Goal: Task Accomplishment & Management: Complete application form

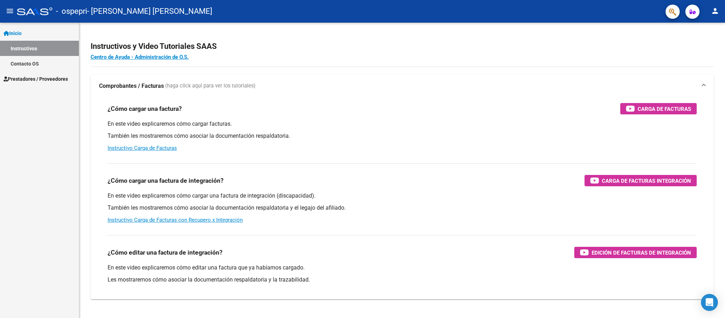
click at [38, 79] on span "Prestadores / Proveedores" at bounding box center [36, 79] width 64 height 8
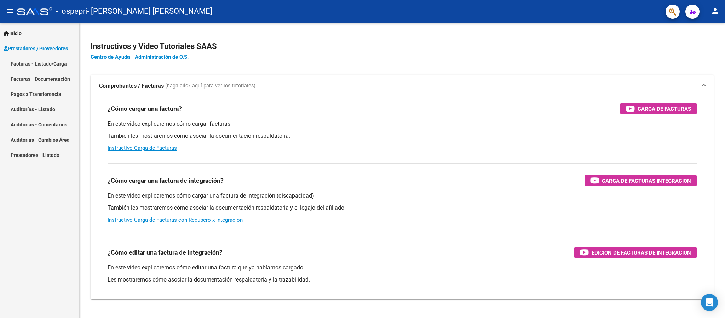
click at [58, 62] on link "Facturas - Listado/Carga" at bounding box center [39, 63] width 79 height 15
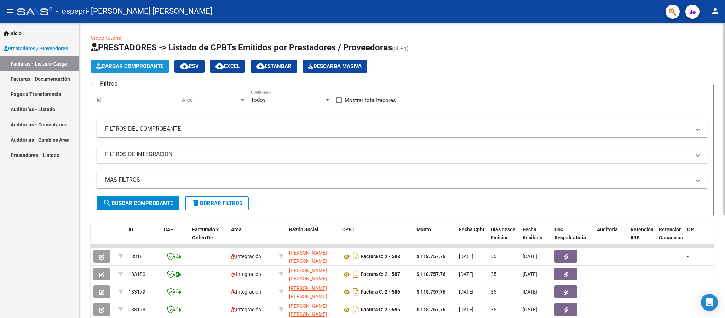
click at [149, 63] on span "Cargar Comprobante" at bounding box center [129, 66] width 67 height 6
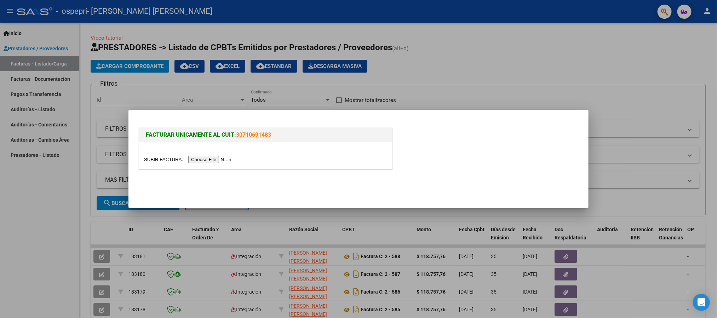
click at [207, 167] on div at bounding box center [265, 155] width 253 height 27
click at [210, 157] on input "file" at bounding box center [188, 159] width 89 height 7
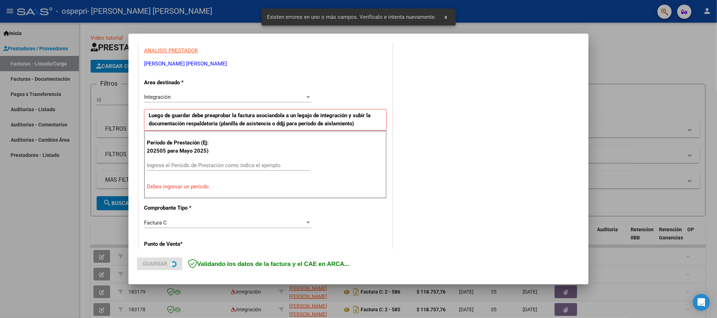
scroll to position [131, 0]
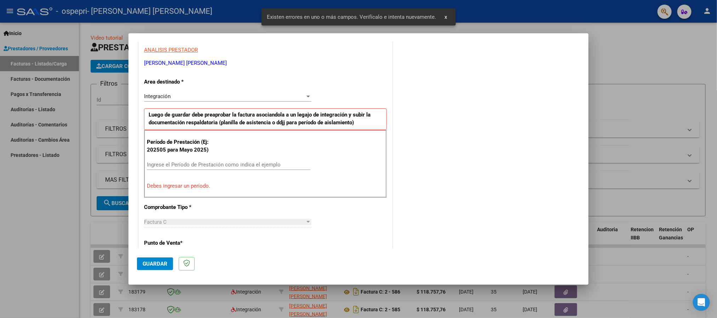
click at [178, 163] on input "Ingrese el Período de Prestación como indica el ejemplo" at bounding box center [228, 164] width 163 height 6
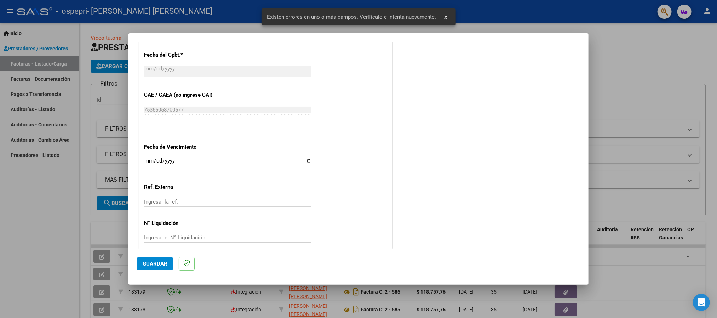
scroll to position [418, 0]
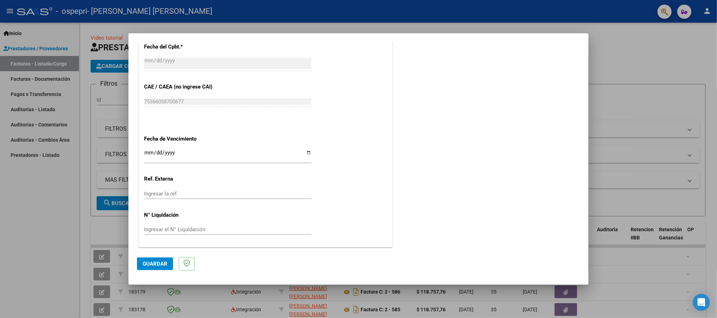
type input "202508"
click at [146, 155] on input "Ingresar la fecha" at bounding box center [227, 155] width 167 height 11
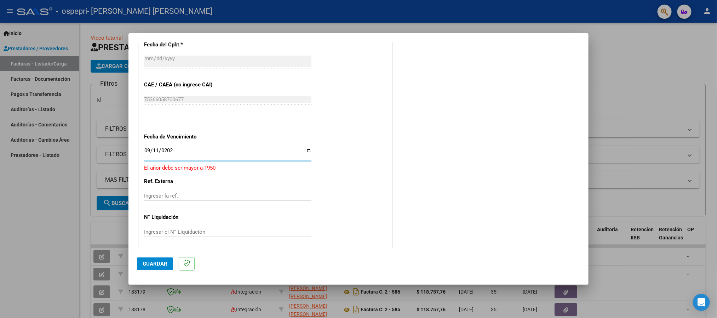
type input "2025-09-11"
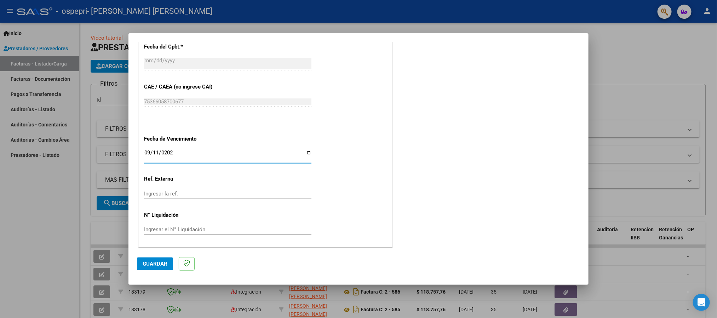
click at [149, 259] on button "Guardar" at bounding box center [155, 263] width 36 height 13
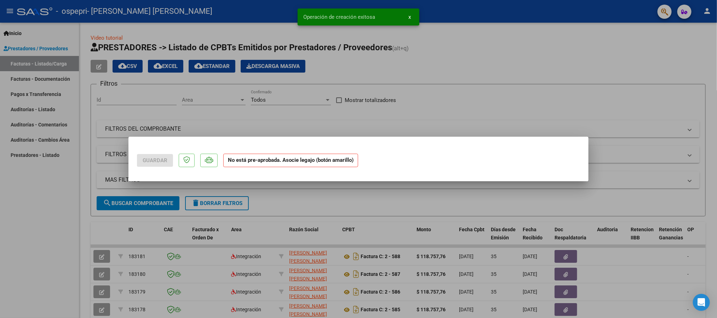
scroll to position [0, 0]
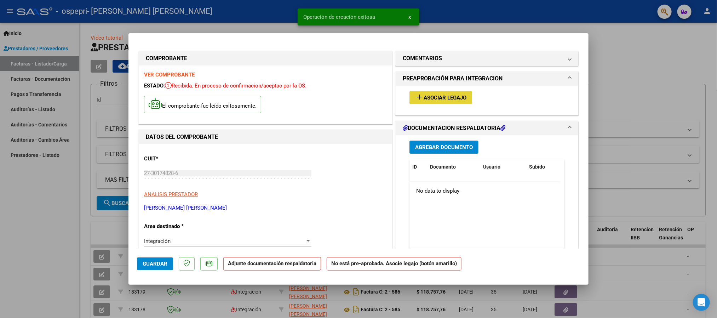
click at [448, 101] on button "add Asociar Legajo" at bounding box center [440, 97] width 63 height 13
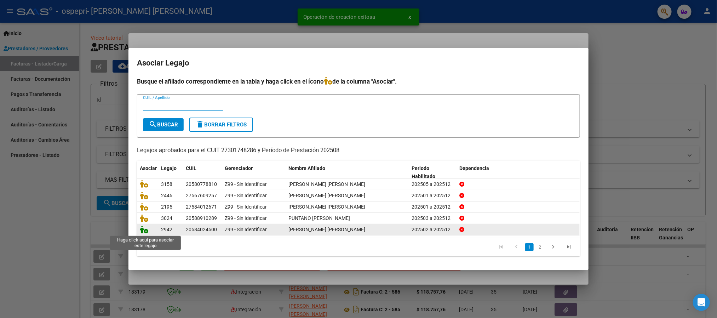
click at [144, 230] on icon at bounding box center [144, 229] width 8 height 8
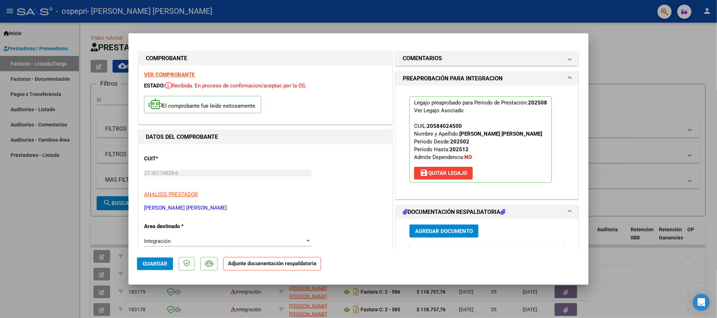
click at [446, 234] on span "Agregar Documento" at bounding box center [444, 231] width 58 height 6
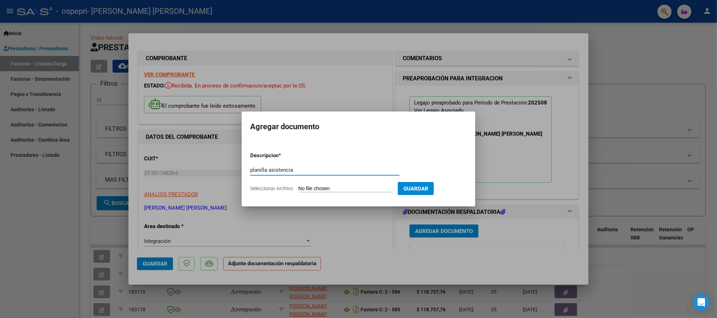
type input "planilla asistencia"
click at [362, 186] on input "Seleccionar Archivo" at bounding box center [345, 188] width 94 height 7
type input "C:\fakepath\Adobe Scan 29 de ago de 2025 (2).pdf"
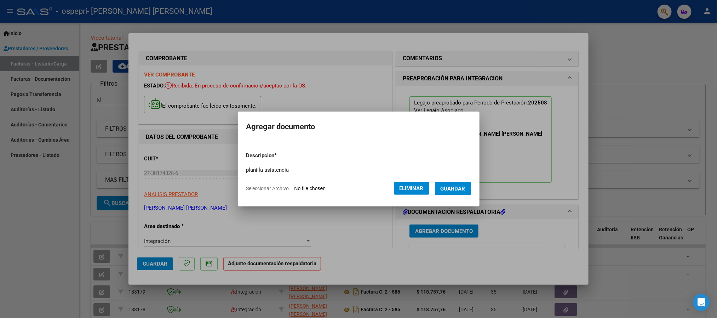
click at [465, 190] on span "Guardar" at bounding box center [452, 188] width 25 height 6
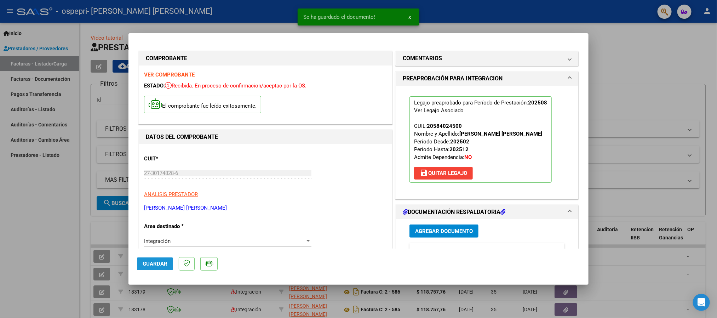
click at [143, 262] on span "Guardar" at bounding box center [155, 263] width 25 height 6
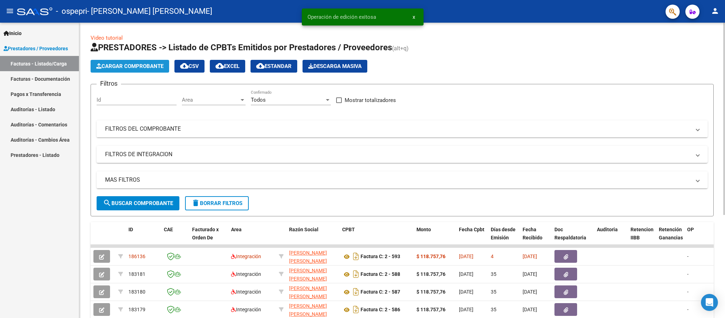
click at [135, 71] on button "Cargar Comprobante" at bounding box center [130, 66] width 79 height 13
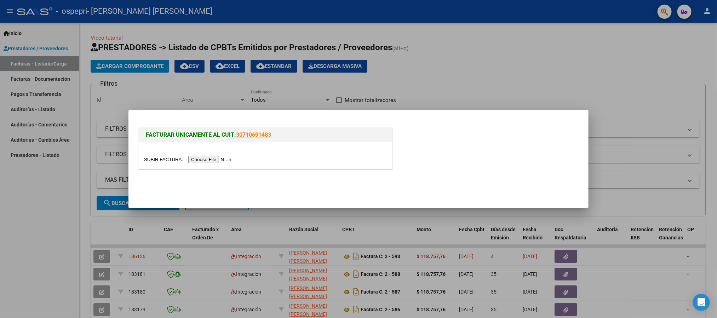
click at [207, 164] on div at bounding box center [265, 155] width 253 height 27
click at [209, 161] on input "file" at bounding box center [188, 159] width 89 height 7
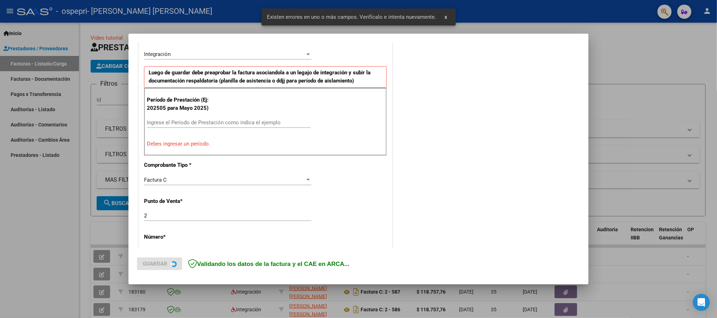
scroll to position [184, 0]
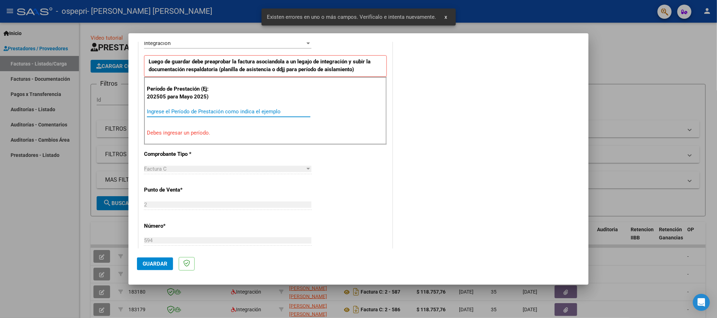
click at [205, 112] on input "Ingrese el Período de Prestación como indica el ejemplo" at bounding box center [228, 111] width 163 height 6
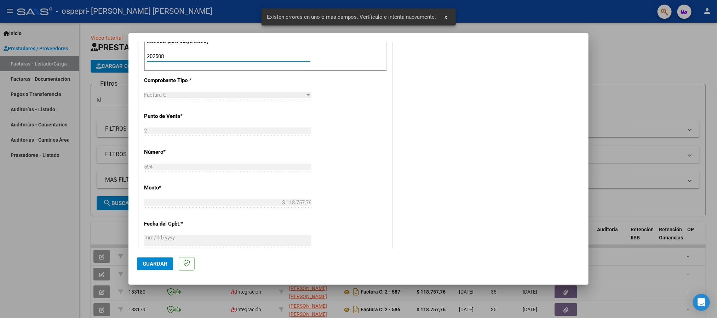
scroll to position [343, 0]
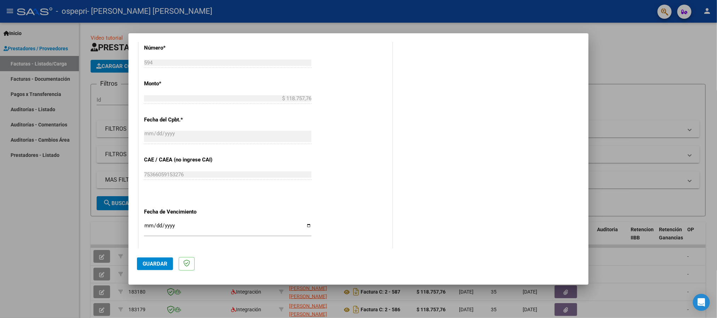
type input "202508"
click at [143, 226] on div "CUIT * 27-30174828-6 Ingresar CUIT ANALISIS PRESTADOR CATRILAF VERONICA DEL CAR…" at bounding box center [265, 53] width 253 height 532
click at [151, 227] on input "Ingresar la fecha" at bounding box center [227, 227] width 167 height 11
type input "2025-08-11"
click at [152, 260] on span "Guardar" at bounding box center [155, 263] width 25 height 6
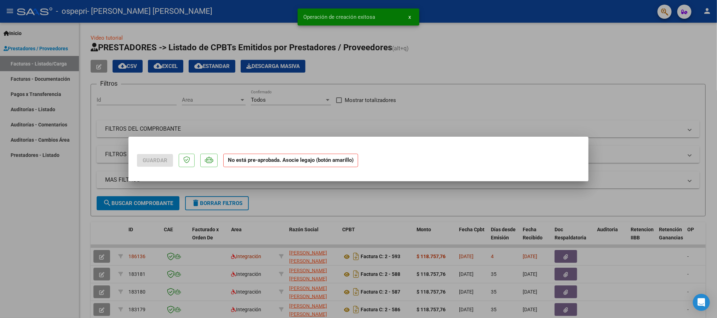
scroll to position [0, 0]
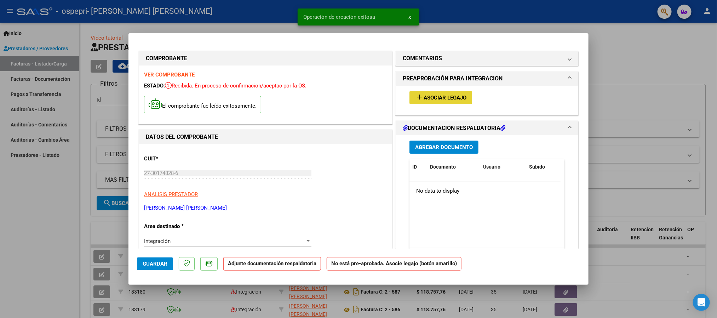
click at [431, 93] on button "add Asociar Legajo" at bounding box center [440, 97] width 63 height 13
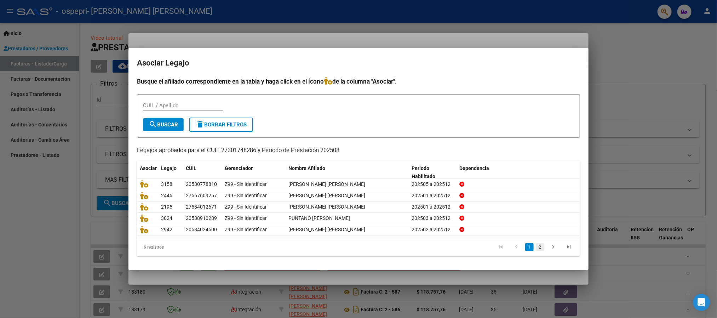
click at [539, 250] on link "2" at bounding box center [539, 247] width 8 height 8
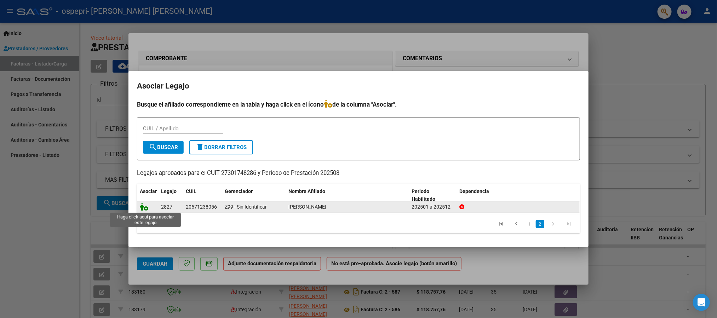
click at [146, 203] on icon at bounding box center [144, 207] width 8 height 8
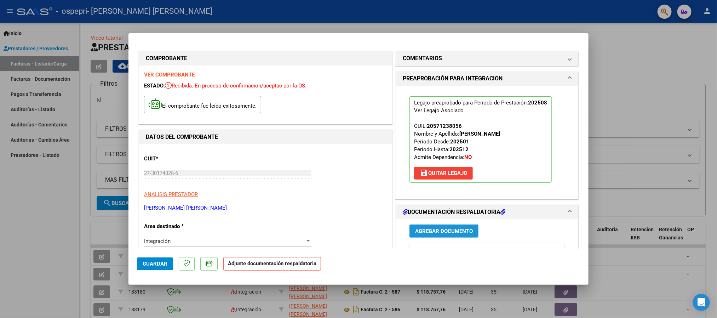
click at [462, 230] on span "Agregar Documento" at bounding box center [444, 231] width 58 height 6
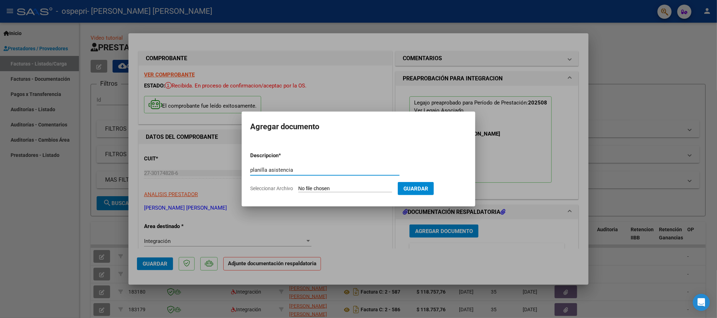
type input "planilla asistencia"
click at [324, 191] on input "Seleccionar Archivo" at bounding box center [345, 188] width 94 height 7
type input "C:\fakepath\Adobe Scan 29 de ago de 2025 (3) (1).pdf"
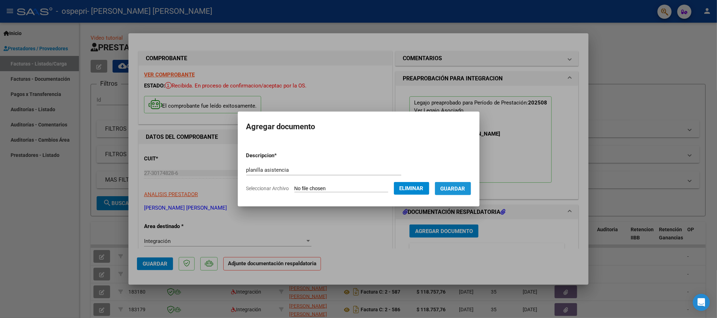
drag, startPoint x: 468, startPoint y: 190, endPoint x: 384, endPoint y: 207, distance: 85.3
click at [465, 189] on span "Guardar" at bounding box center [452, 188] width 25 height 6
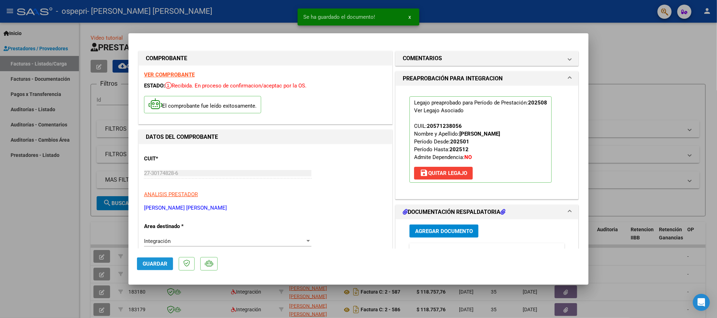
click at [149, 262] on span "Guardar" at bounding box center [155, 263] width 25 height 6
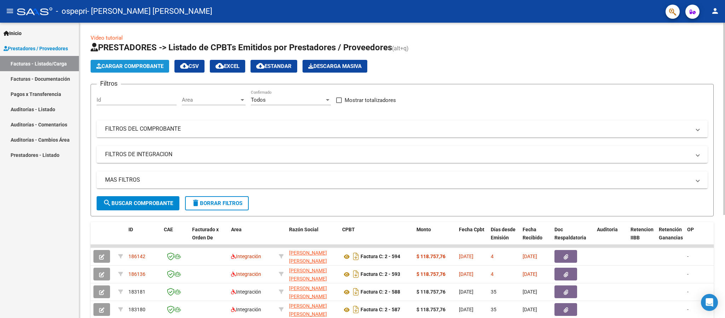
click at [139, 63] on span "Cargar Comprobante" at bounding box center [129, 66] width 67 height 6
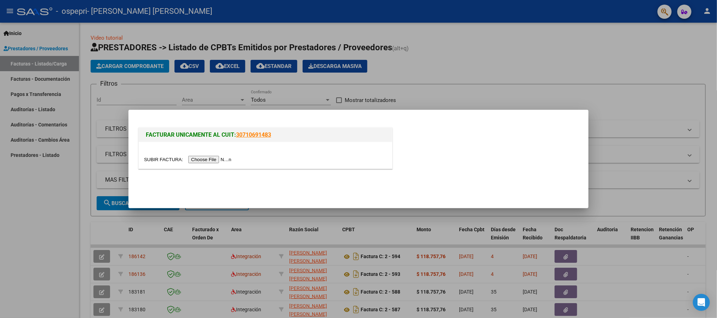
click at [198, 158] on input "file" at bounding box center [188, 159] width 89 height 7
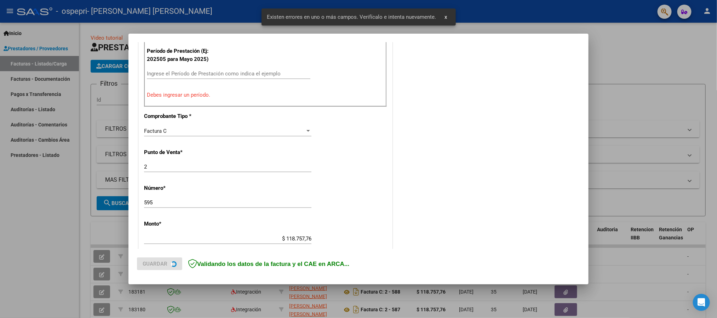
scroll to position [237, 0]
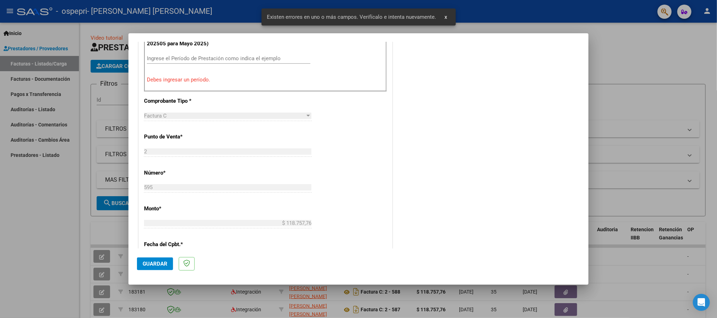
click at [204, 54] on div "Ingrese el Período de Prestación como indica el ejemplo" at bounding box center [228, 58] width 163 height 11
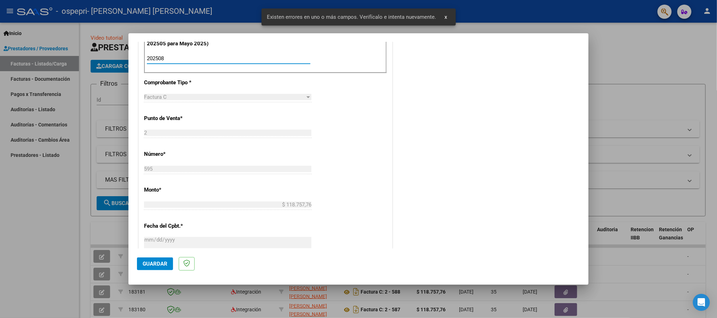
scroll to position [418, 0]
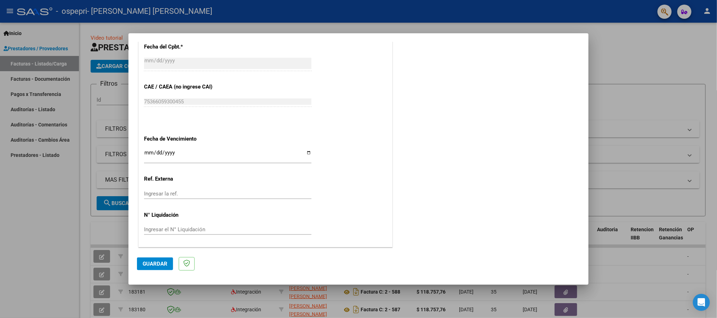
type input "202508"
click at [147, 154] on input "Ingresar la fecha" at bounding box center [227, 155] width 167 height 11
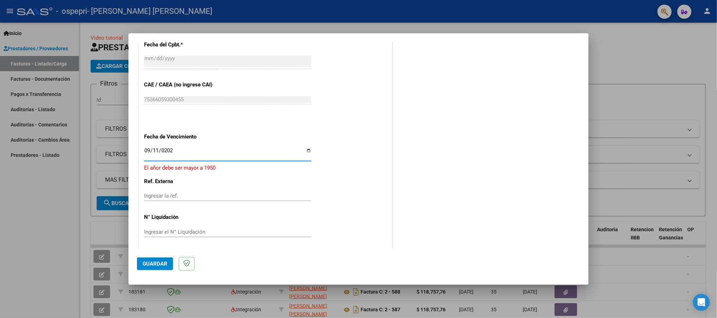
type input "2025-09-11"
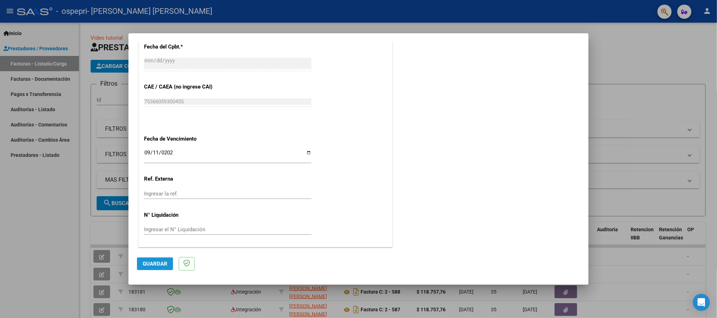
click at [155, 264] on span "Guardar" at bounding box center [155, 263] width 25 height 6
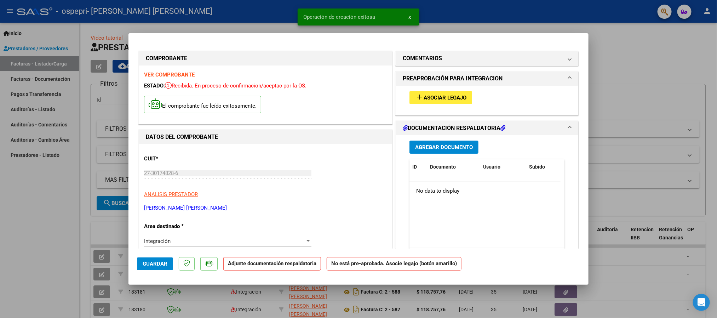
click at [463, 98] on button "add Asociar Legajo" at bounding box center [440, 97] width 63 height 13
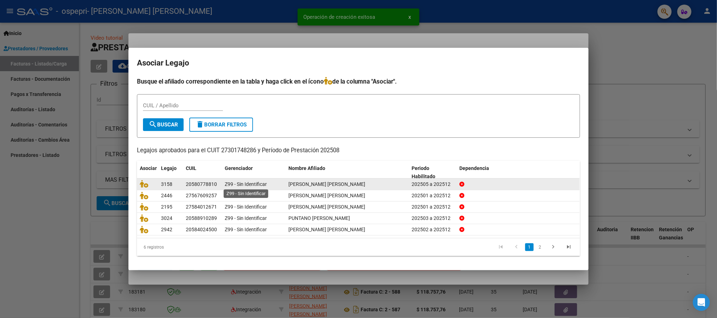
click at [236, 185] on span "Z99 - Sin Identificar" at bounding box center [246, 184] width 42 height 6
click at [146, 183] on icon at bounding box center [144, 184] width 8 height 8
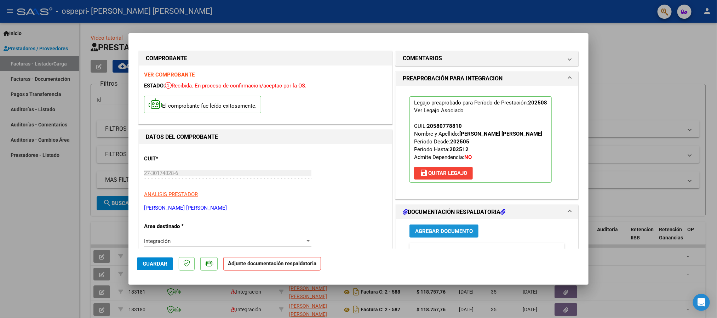
click at [433, 235] on button "Agregar Documento" at bounding box center [443, 230] width 69 height 13
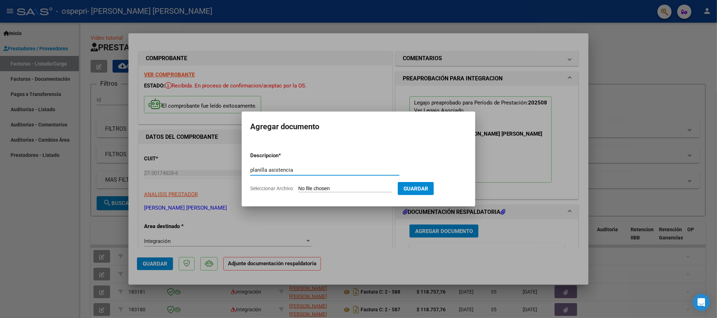
type input "planilla asistencia"
click at [353, 188] on input "Seleccionar Archivo" at bounding box center [345, 188] width 94 height 7
type input "C:\fakepath\Adobe Scan 29 de ago de 2025 (4) (1).pdf"
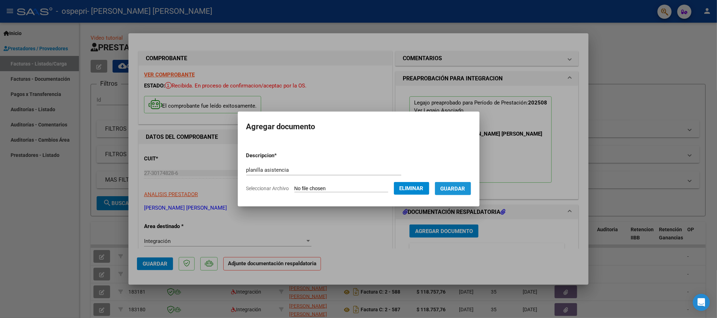
click at [465, 187] on span "Guardar" at bounding box center [452, 188] width 25 height 6
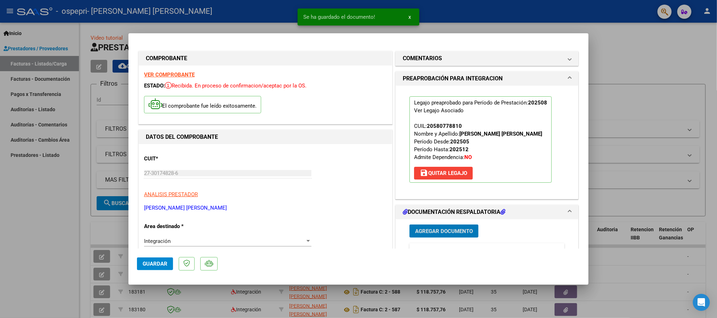
click at [153, 260] on span "Guardar" at bounding box center [155, 263] width 25 height 6
type input "$ 0,00"
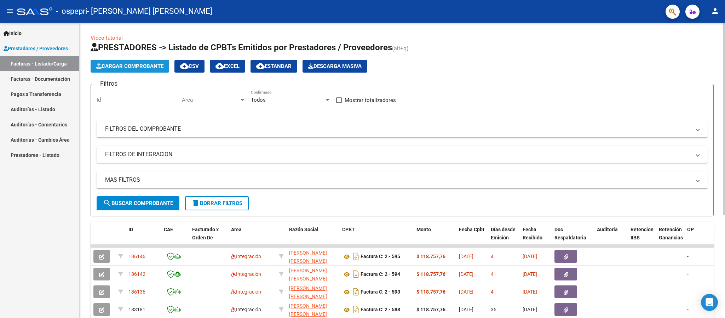
click at [133, 63] on span "Cargar Comprobante" at bounding box center [129, 66] width 67 height 6
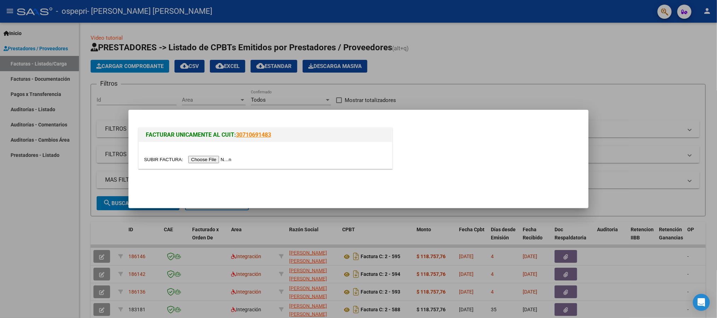
click at [193, 156] on input "file" at bounding box center [188, 159] width 89 height 7
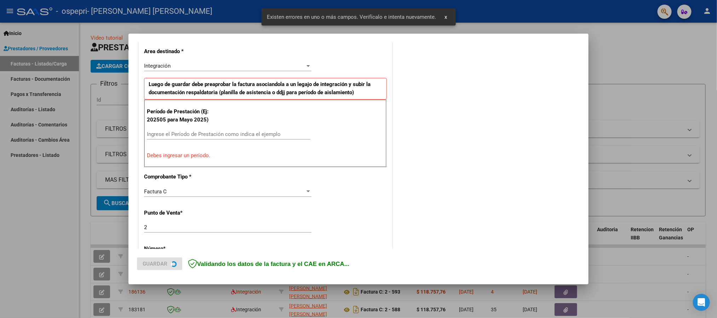
scroll to position [176, 0]
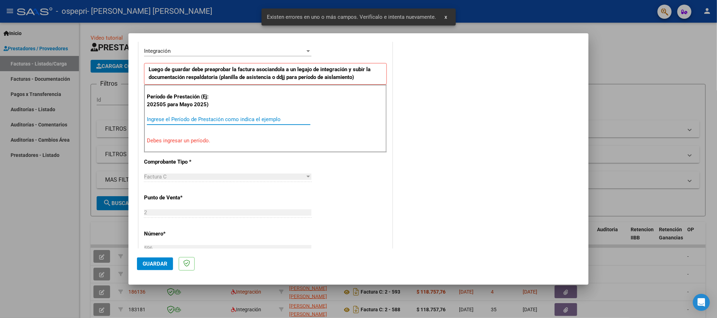
click at [191, 121] on input "Ingrese el Período de Prestación como indica el ejemplo" at bounding box center [228, 119] width 163 height 6
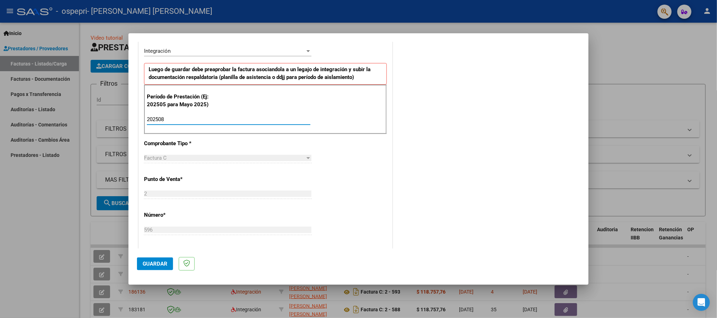
type input "202508"
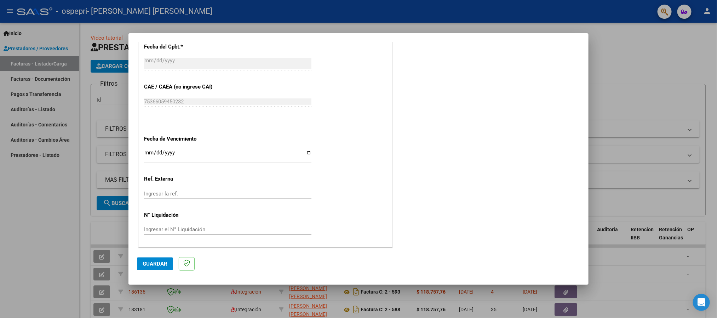
click at [144, 154] on input "Ingresar la fecha" at bounding box center [227, 155] width 167 height 11
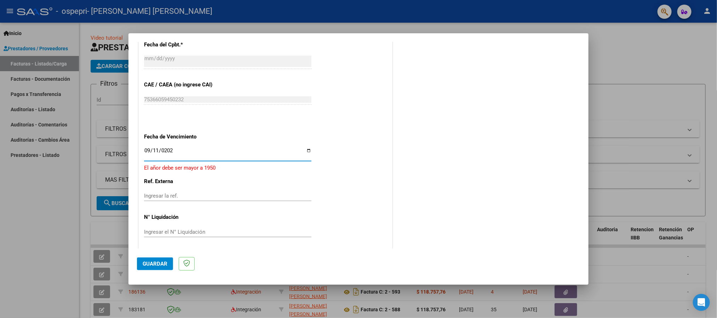
type input "2025-09-11"
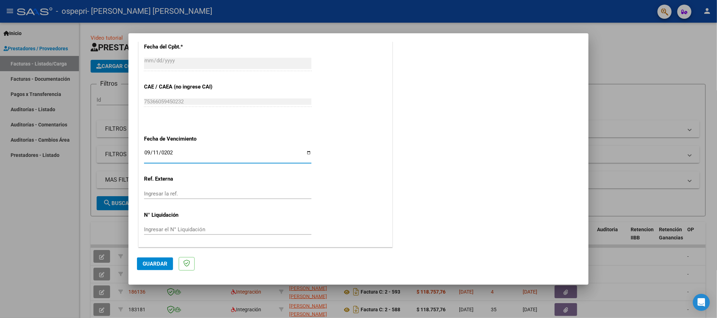
click at [154, 260] on span "Guardar" at bounding box center [155, 263] width 25 height 6
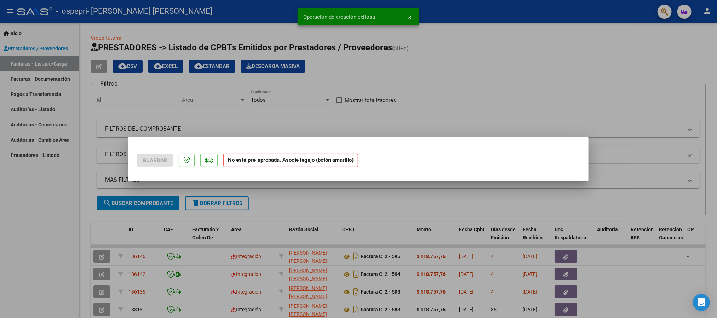
scroll to position [0, 0]
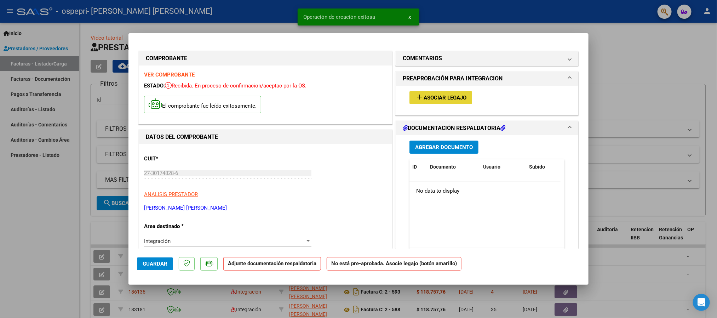
click at [461, 92] on button "add Asociar Legajo" at bounding box center [440, 97] width 63 height 13
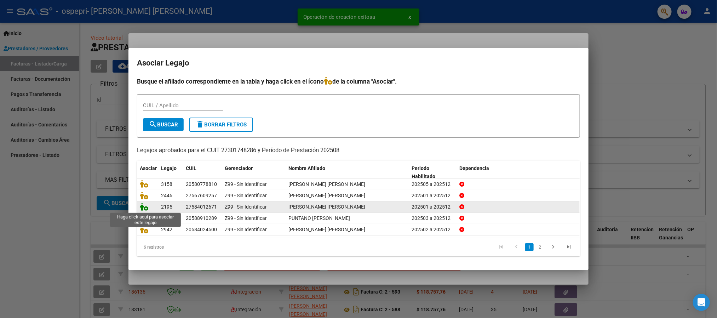
click at [145, 208] on icon at bounding box center [144, 207] width 8 height 8
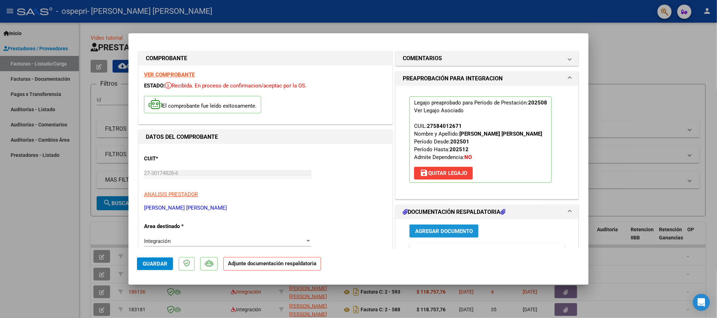
click at [457, 226] on button "Agregar Documento" at bounding box center [443, 230] width 69 height 13
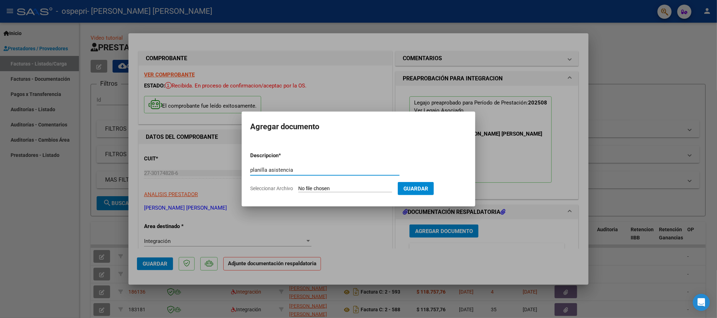
type input "planilla asistencia"
click at [333, 185] on app-file-uploader "Seleccionar Archivo" at bounding box center [323, 188] width 147 height 6
drag, startPoint x: 325, startPoint y: 194, endPoint x: 324, endPoint y: 184, distance: 10.3
click at [325, 193] on form "Descripcion * planilla asistencia Escriba aquí una descripcion Seleccionar Arch…" at bounding box center [358, 172] width 216 height 52
click at [324, 184] on form "Descripcion * planilla asistencia Escriba aquí una descripcion Seleccionar Arch…" at bounding box center [358, 172] width 216 height 52
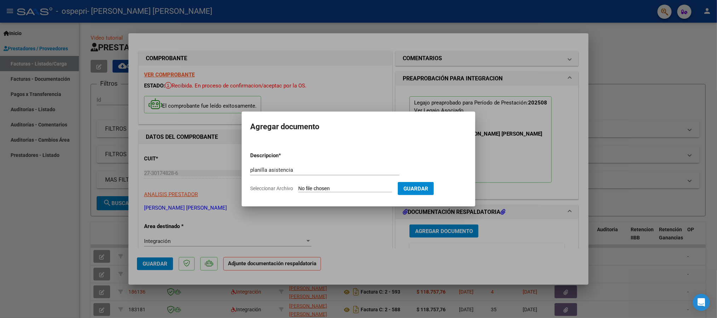
click at [322, 188] on input "Seleccionar Archivo" at bounding box center [345, 188] width 94 height 7
type input "C:\fakepath\Adobe Scan 29 de ago de 2025 (5) (1).pdf"
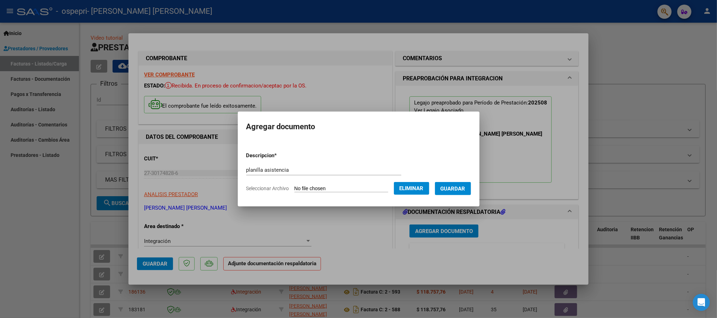
click at [465, 190] on span "Guardar" at bounding box center [452, 188] width 25 height 6
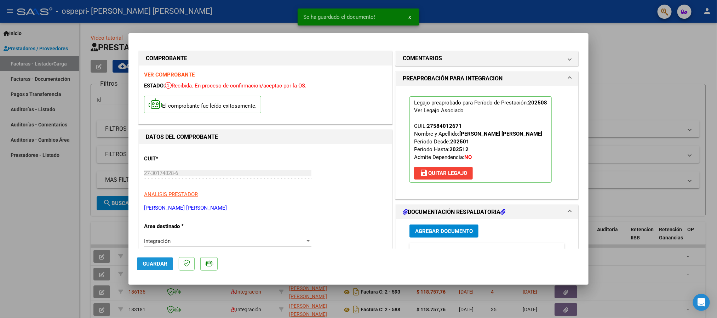
click at [149, 261] on span "Guardar" at bounding box center [155, 263] width 25 height 6
type input "$ 0,00"
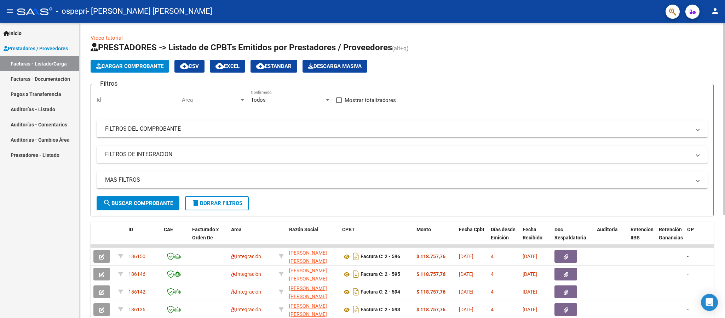
click at [132, 61] on button "Cargar Comprobante" at bounding box center [130, 66] width 79 height 13
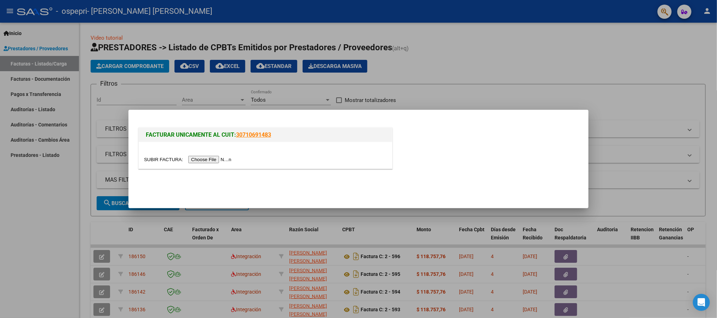
click at [203, 161] on input "file" at bounding box center [188, 159] width 89 height 7
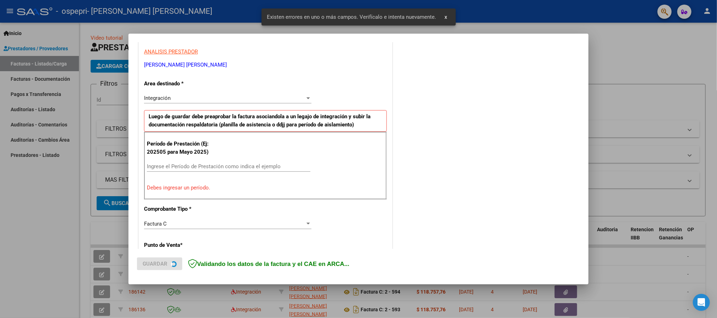
scroll to position [131, 0]
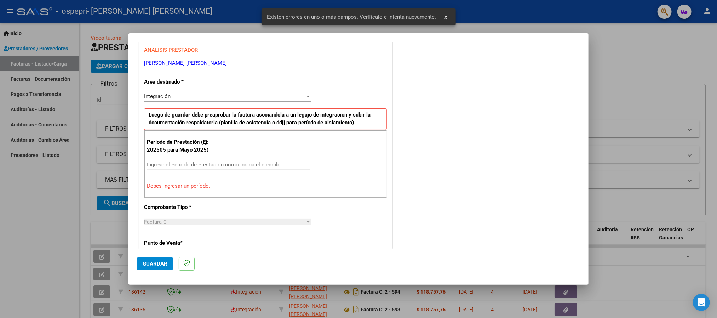
click at [189, 166] on input "Ingrese el Período de Prestación como indica el ejemplo" at bounding box center [228, 164] width 163 height 6
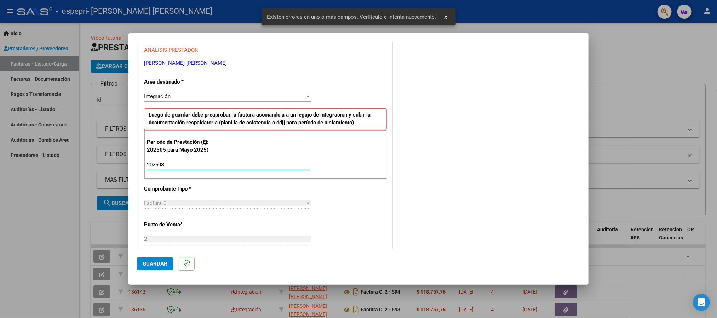
type input "202508"
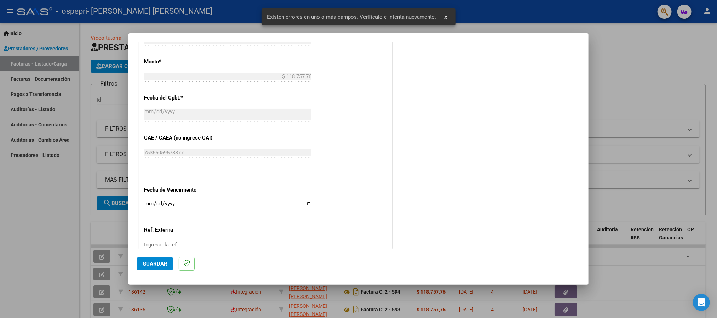
scroll to position [396, 0]
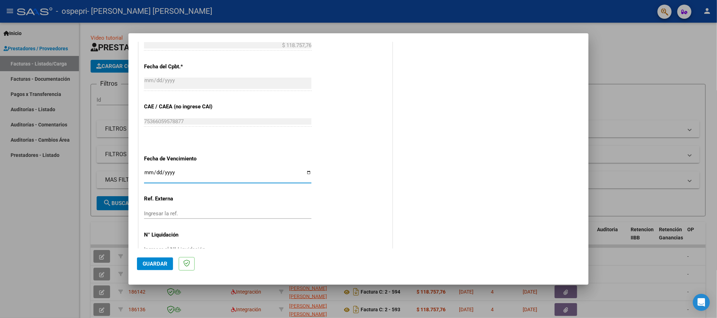
click at [147, 171] on input "Ingresar la fecha" at bounding box center [227, 174] width 167 height 11
type input "2025-09-11"
click at [151, 260] on span "Guardar" at bounding box center [155, 263] width 25 height 6
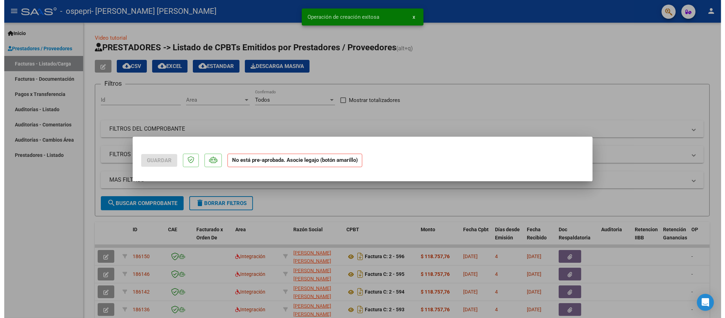
scroll to position [0, 0]
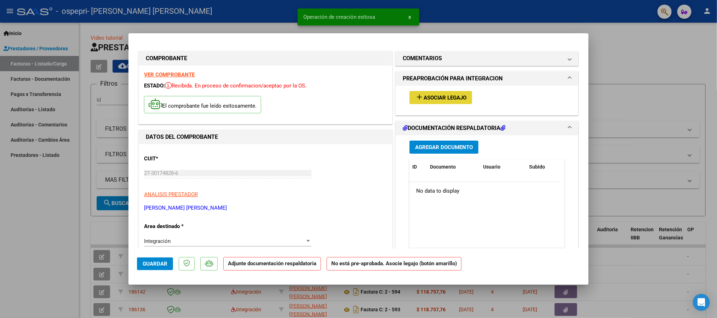
click at [438, 94] on span "Asociar Legajo" at bounding box center [444, 97] width 43 height 6
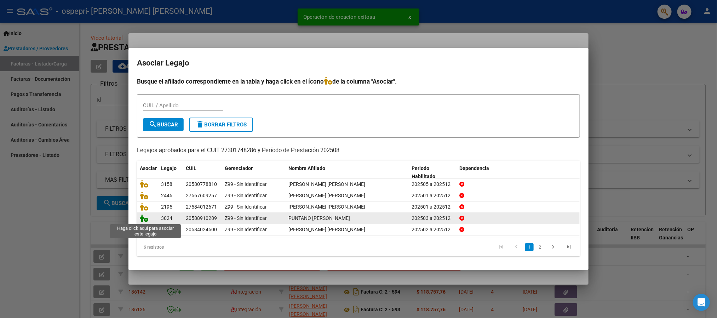
click at [146, 219] on icon at bounding box center [144, 218] width 8 height 8
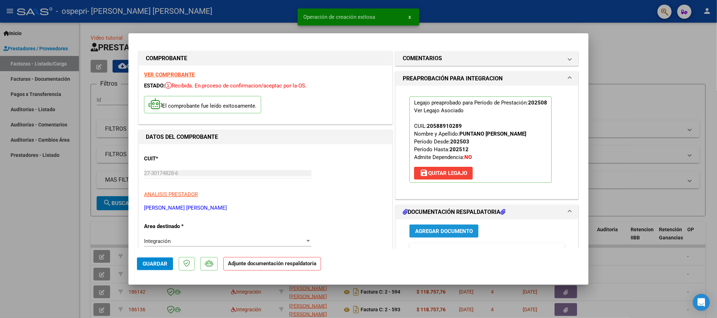
click at [446, 232] on span "Agregar Documento" at bounding box center [444, 231] width 58 height 6
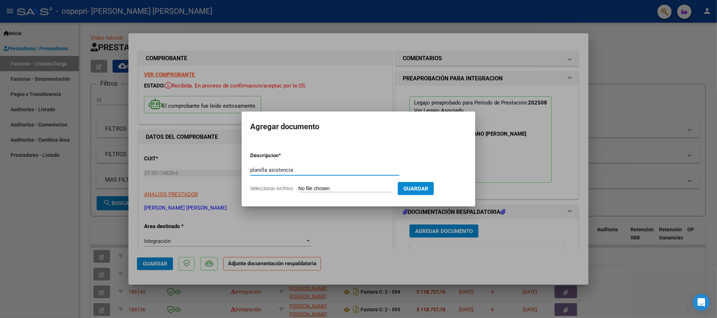
type input "planilla asistencia"
click at [338, 190] on input "Seleccionar Archivo" at bounding box center [345, 188] width 94 height 7
click at [328, 188] on input "Seleccionar Archivo" at bounding box center [345, 188] width 94 height 7
type input "C:\fakepath\Adobe Scan 29 de ago de 2025 (6) (1).pdf"
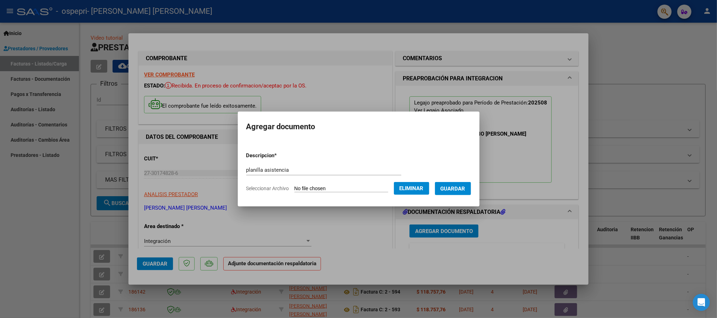
click at [465, 186] on span "Guardar" at bounding box center [452, 188] width 25 height 6
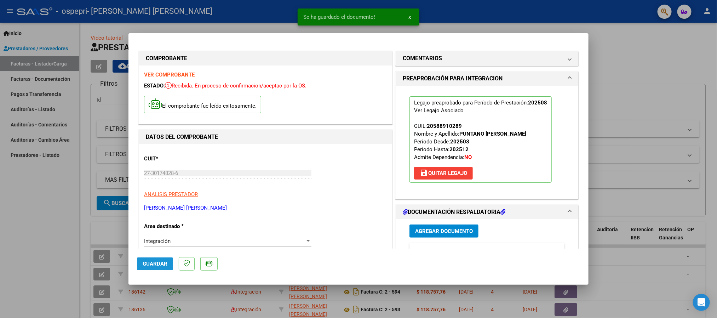
click at [154, 266] on span "Guardar" at bounding box center [155, 263] width 25 height 6
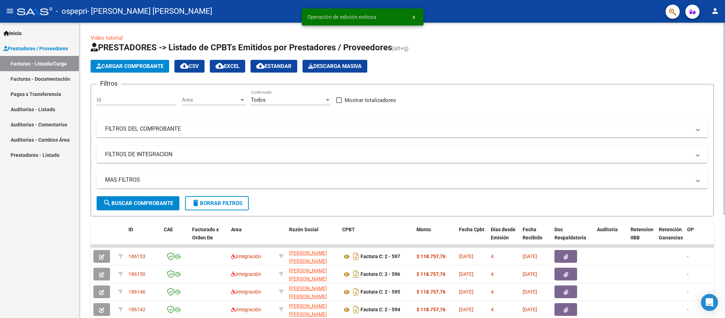
scroll to position [53, 0]
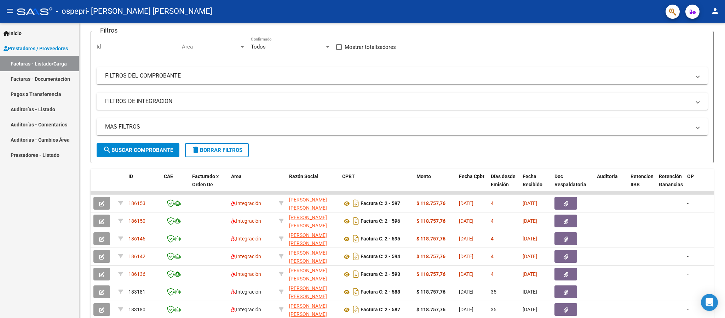
click at [717, 13] on mat-icon "person" at bounding box center [715, 11] width 8 height 8
click at [704, 47] on button "exit_to_app Salir" at bounding box center [700, 46] width 43 height 17
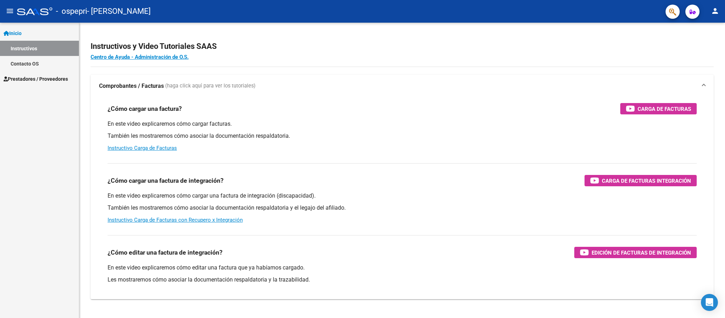
click at [721, 20] on mat-toolbar "menu - ospepri - [PERSON_NAME] person" at bounding box center [362, 11] width 725 height 23
click at [717, 10] on mat-icon "person" at bounding box center [715, 11] width 8 height 8
drag, startPoint x: 708, startPoint y: 49, endPoint x: 712, endPoint y: 52, distance: 4.8
click at [712, 52] on button "exit_to_app Salir" at bounding box center [700, 46] width 43 height 17
click at [51, 78] on span "Prestadores / Proveedores" at bounding box center [36, 79] width 64 height 8
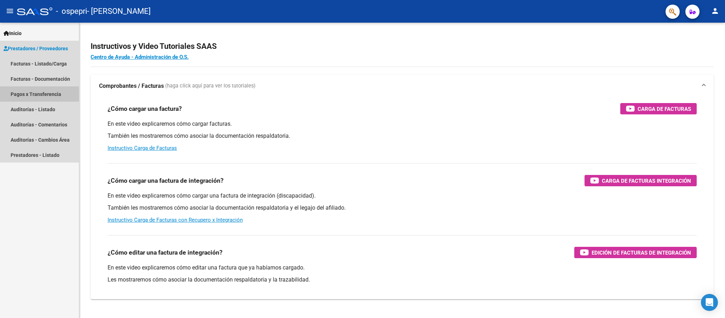
click at [51, 93] on link "Pagos x Transferencia" at bounding box center [39, 93] width 79 height 15
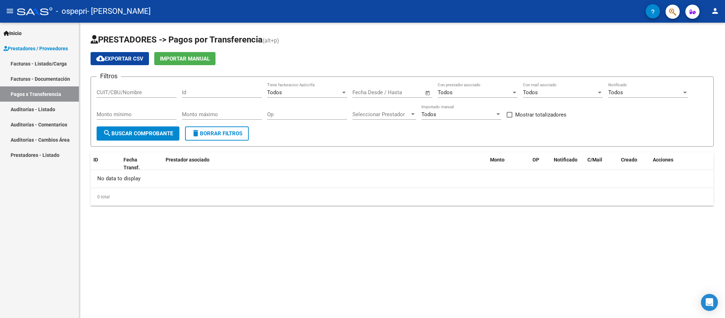
click at [57, 60] on link "Facturas - Listado/Carga" at bounding box center [39, 63] width 79 height 15
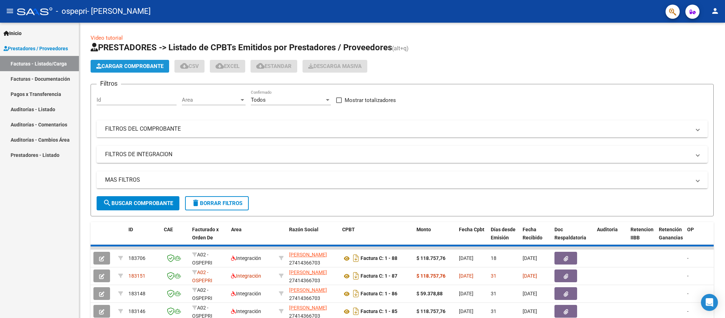
click at [124, 64] on span "Cargar Comprobante" at bounding box center [129, 66] width 67 height 6
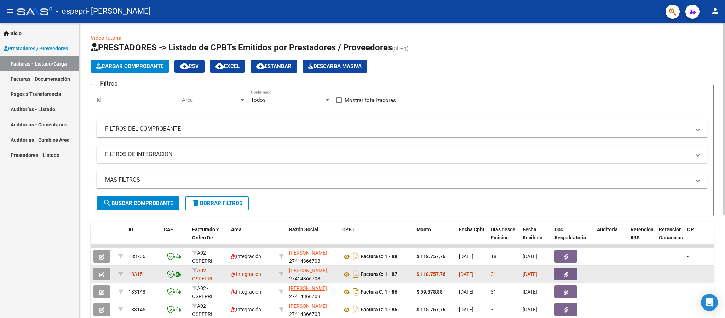
click at [563, 276] on icon "button" at bounding box center [565, 274] width 5 height 5
click at [99, 276] on icon "button" at bounding box center [101, 274] width 5 height 5
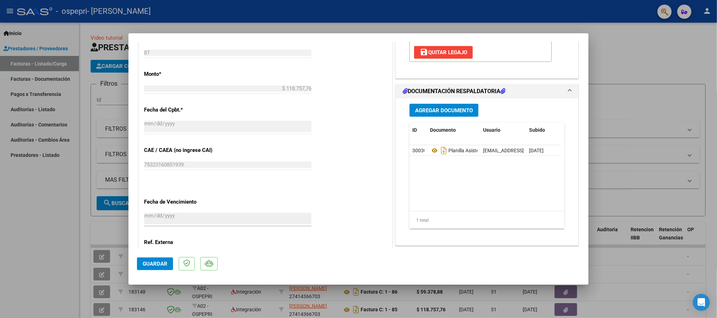
scroll to position [371, 0]
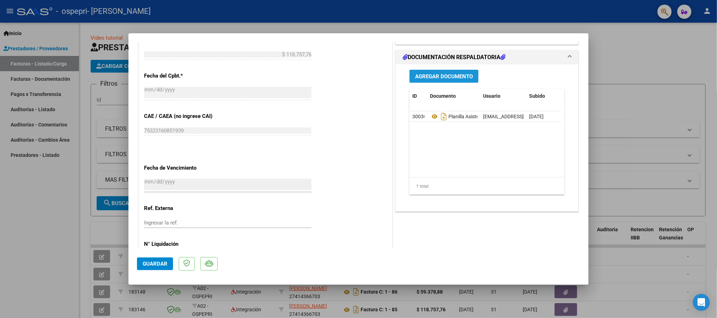
click at [437, 75] on span "Agregar Documento" at bounding box center [444, 76] width 58 height 6
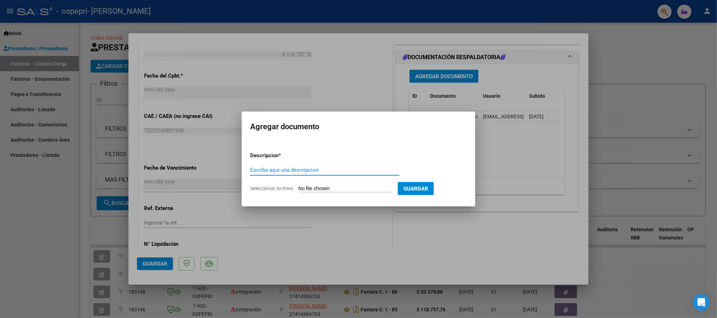
click at [272, 172] on input "Escriba aquí una descripcion" at bounding box center [324, 170] width 149 height 6
type input "planilla asistencia corregida"
click at [317, 190] on input "Seleccionar Archivo" at bounding box center [345, 188] width 94 height 7
type input "C:\fakepath\Francisco Hernández JULIO CORREGIDA .pdf"
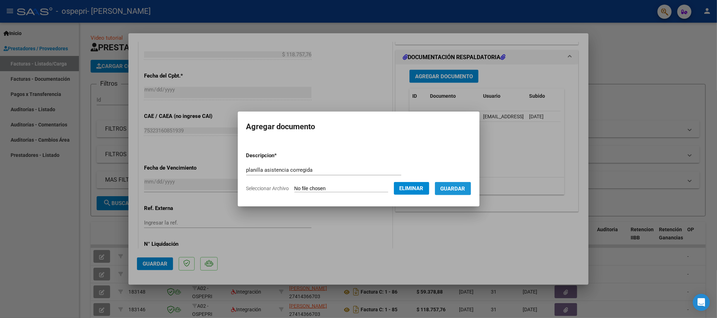
click at [454, 185] on span "Guardar" at bounding box center [452, 188] width 25 height 6
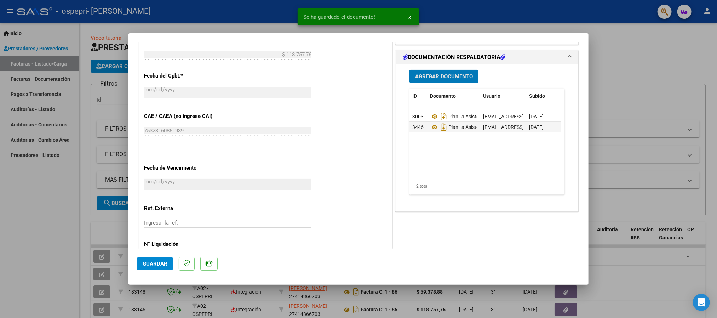
click at [154, 258] on button "Guardar" at bounding box center [155, 263] width 36 height 13
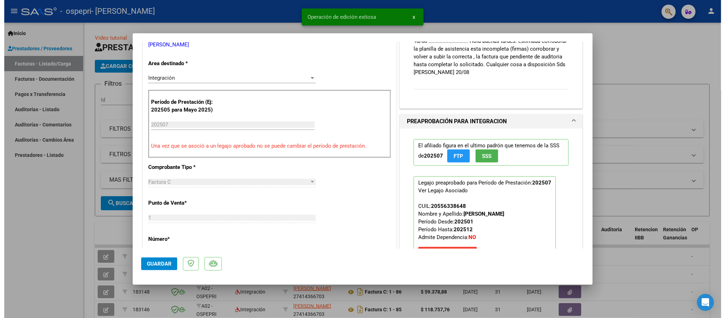
scroll to position [106, 0]
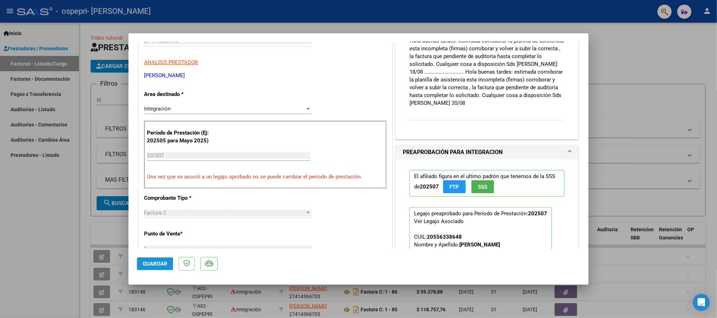
click at [152, 262] on span "Guardar" at bounding box center [155, 263] width 25 height 6
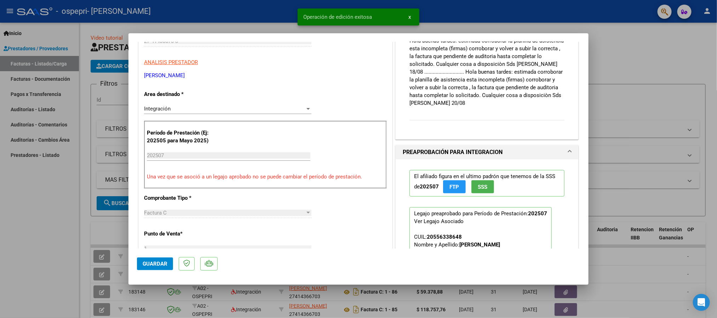
type input "$ 0,00"
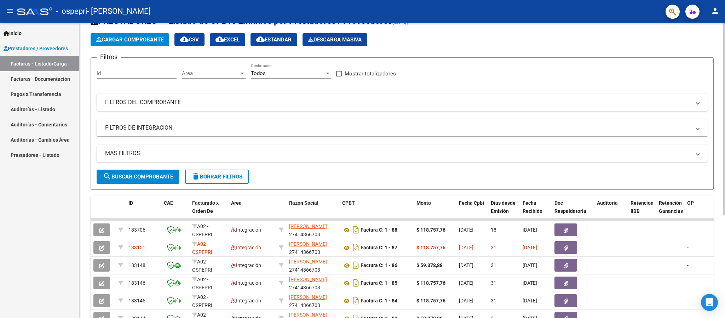
scroll to position [0, 0]
